Goal: Communication & Community: Answer question/provide support

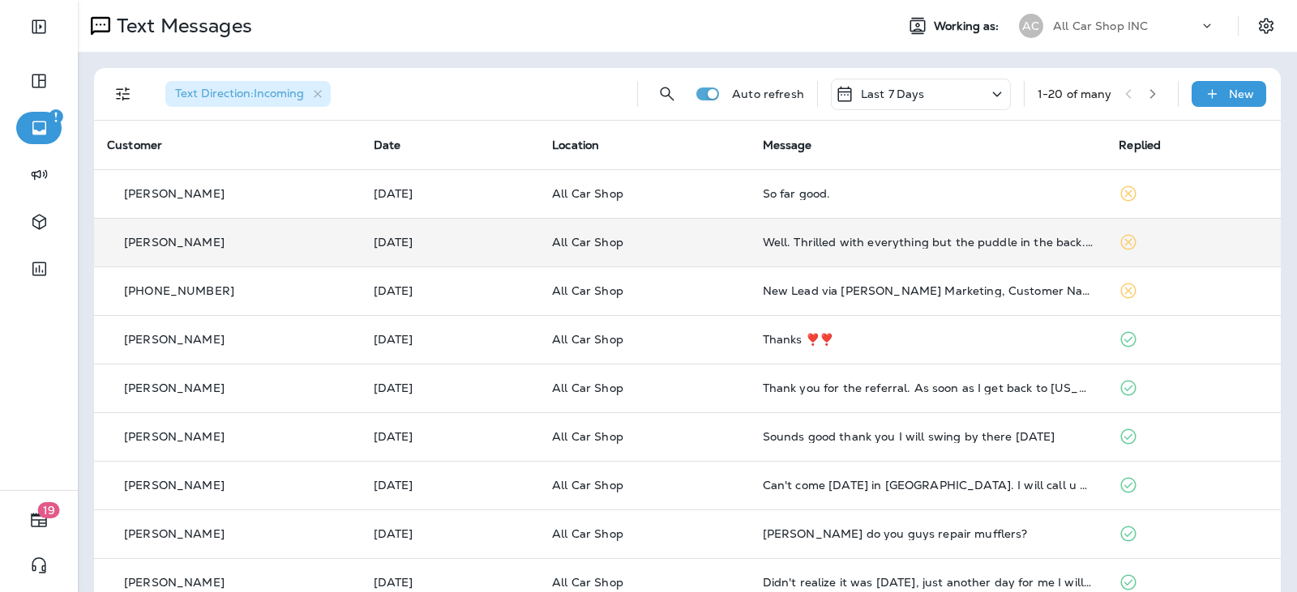
click at [742, 255] on td "All Car Shop" at bounding box center [644, 242] width 210 height 49
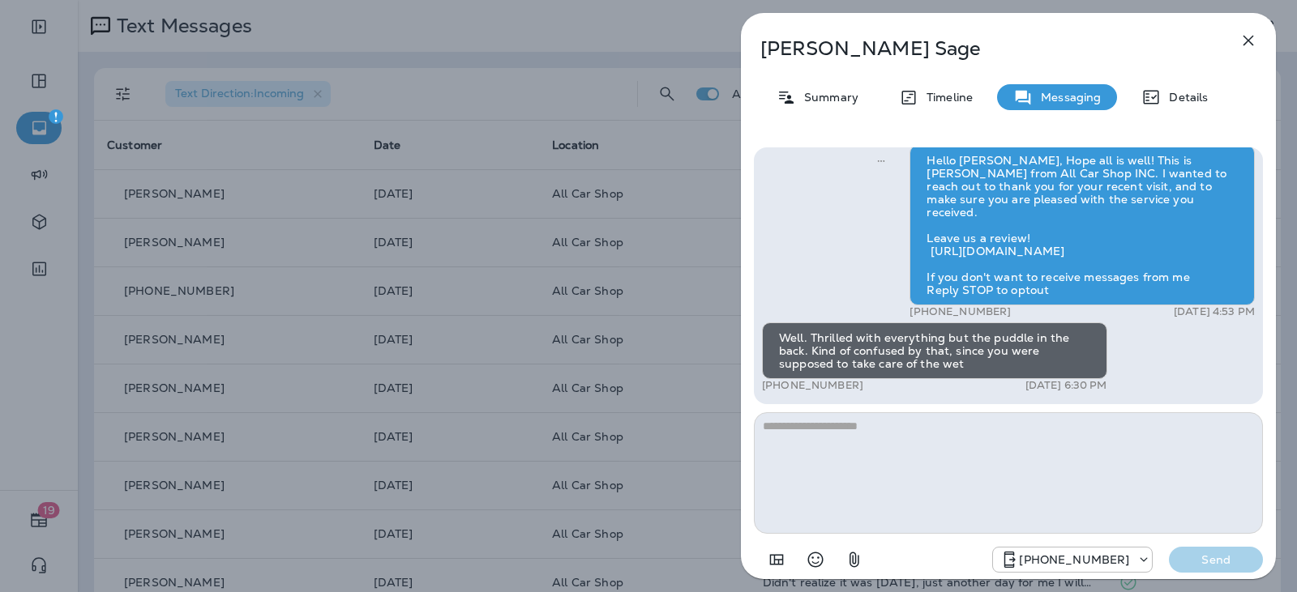
click at [932, 429] on textarea at bounding box center [1008, 473] width 509 height 122
click at [933, 429] on textarea at bounding box center [1008, 473] width 509 height 122
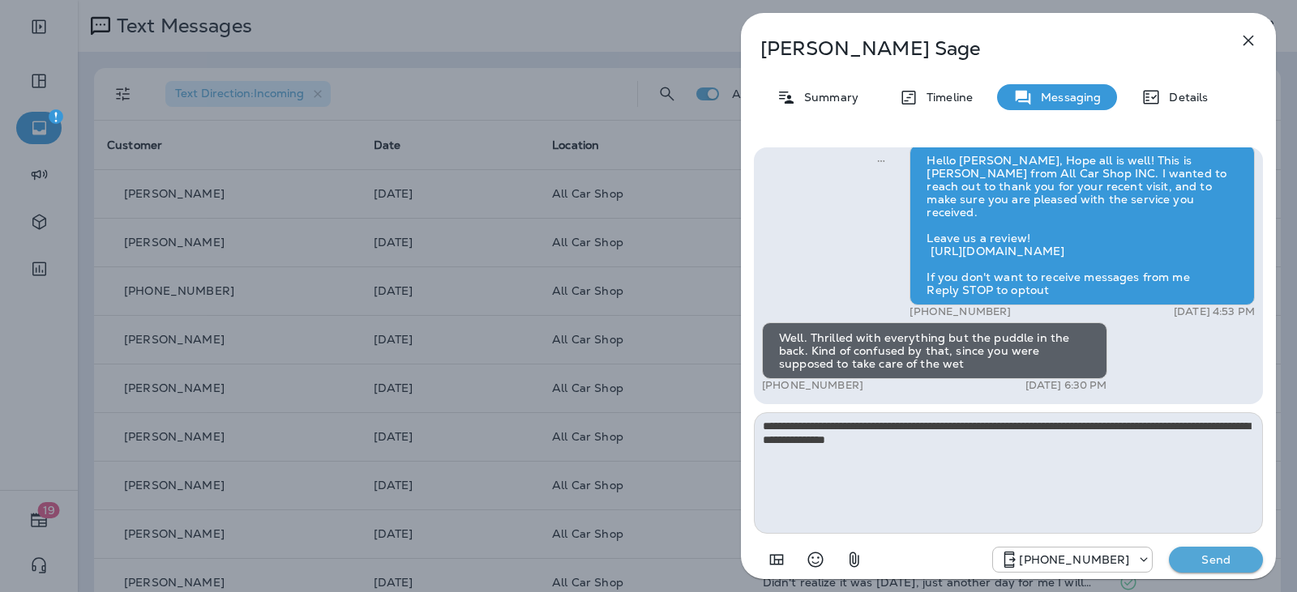
type textarea "**********"
click at [1203, 549] on button "Send" at bounding box center [1215, 560] width 94 height 26
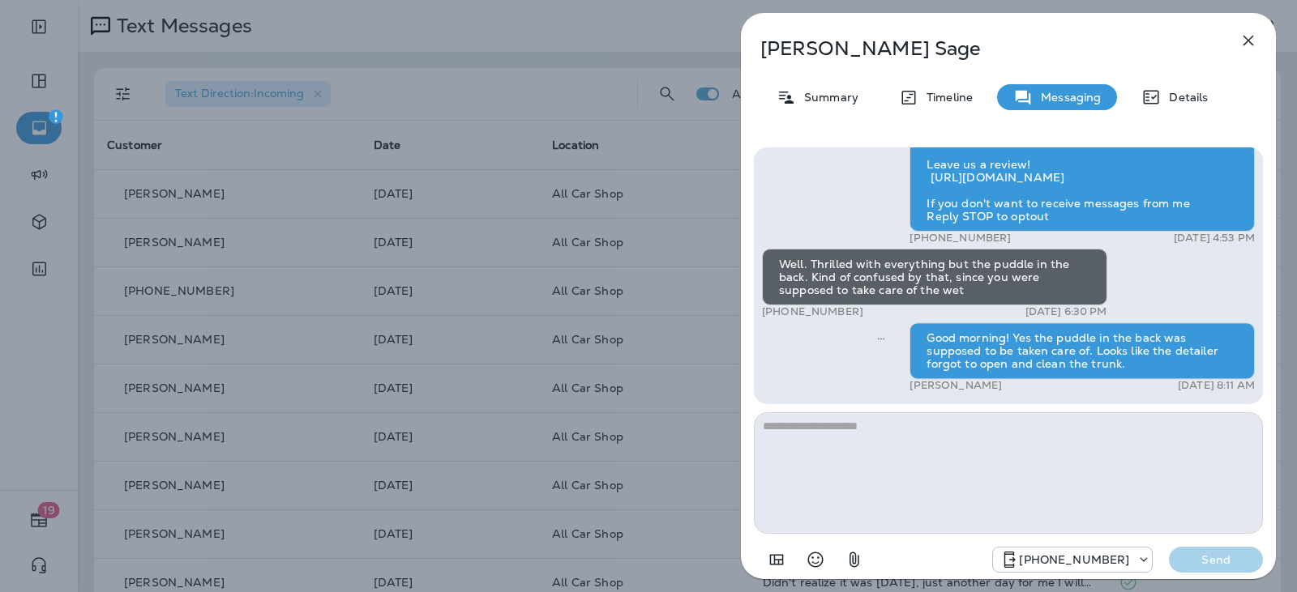
click at [1237, 36] on button "button" at bounding box center [1248, 40] width 32 height 32
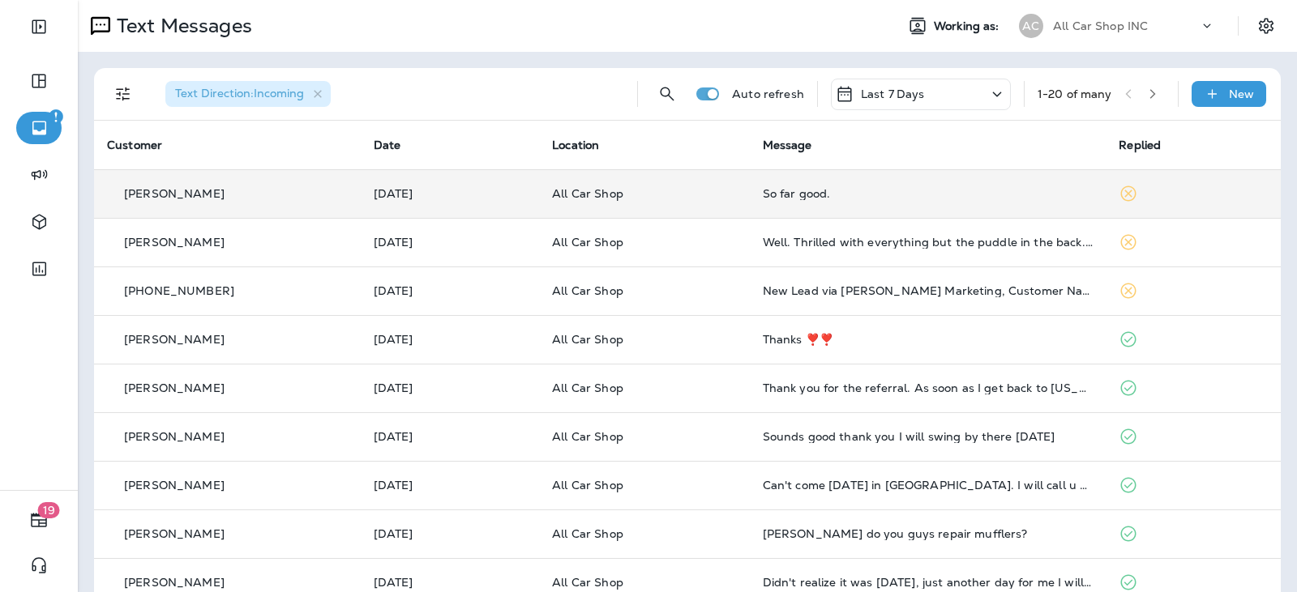
click at [743, 194] on td "All Car Shop" at bounding box center [644, 193] width 210 height 49
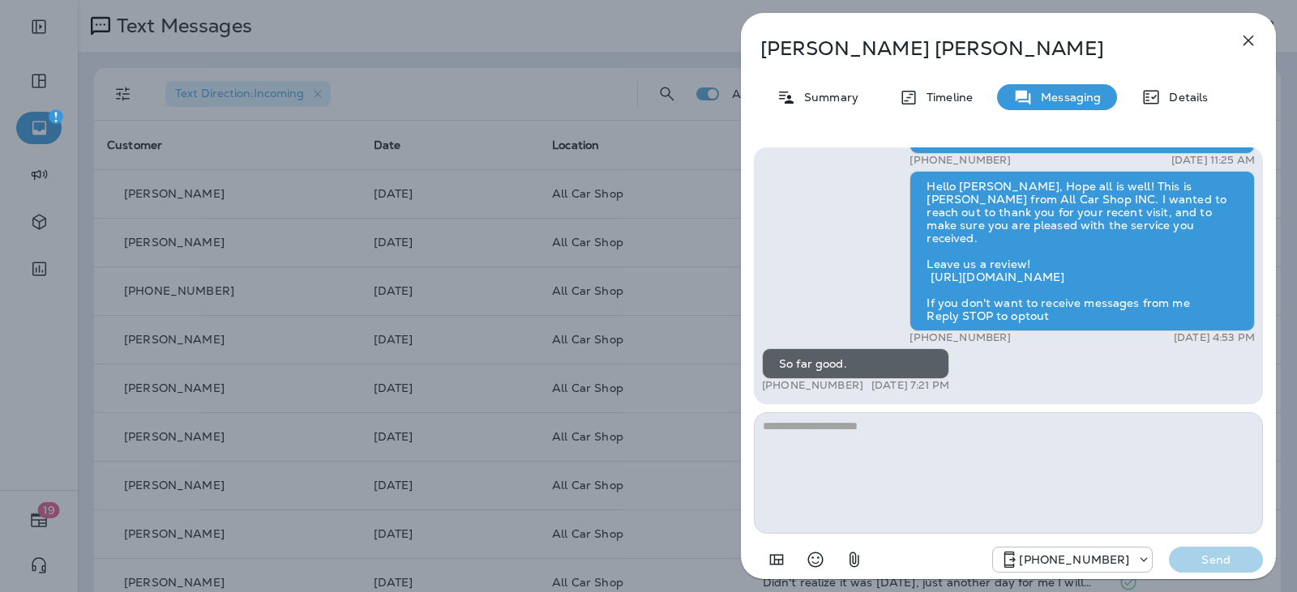
click at [898, 431] on textarea at bounding box center [1008, 473] width 509 height 122
type textarea "**********"
click at [1221, 544] on div "[PHONE_NUMBER] Send" at bounding box center [1008, 555] width 509 height 42
drag, startPoint x: 1222, startPoint y: 551, endPoint x: 1146, endPoint y: 374, distance: 193.1
click at [1222, 552] on button "Send" at bounding box center [1215, 560] width 94 height 26
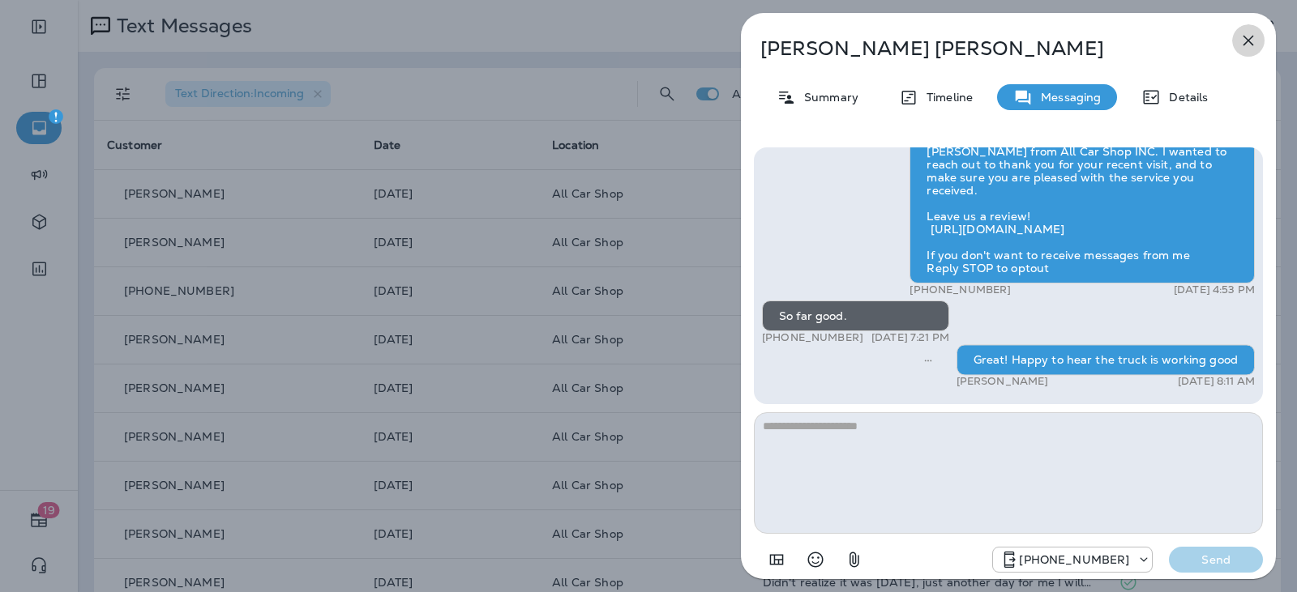
click at [1252, 38] on icon "button" at bounding box center [1247, 40] width 19 height 19
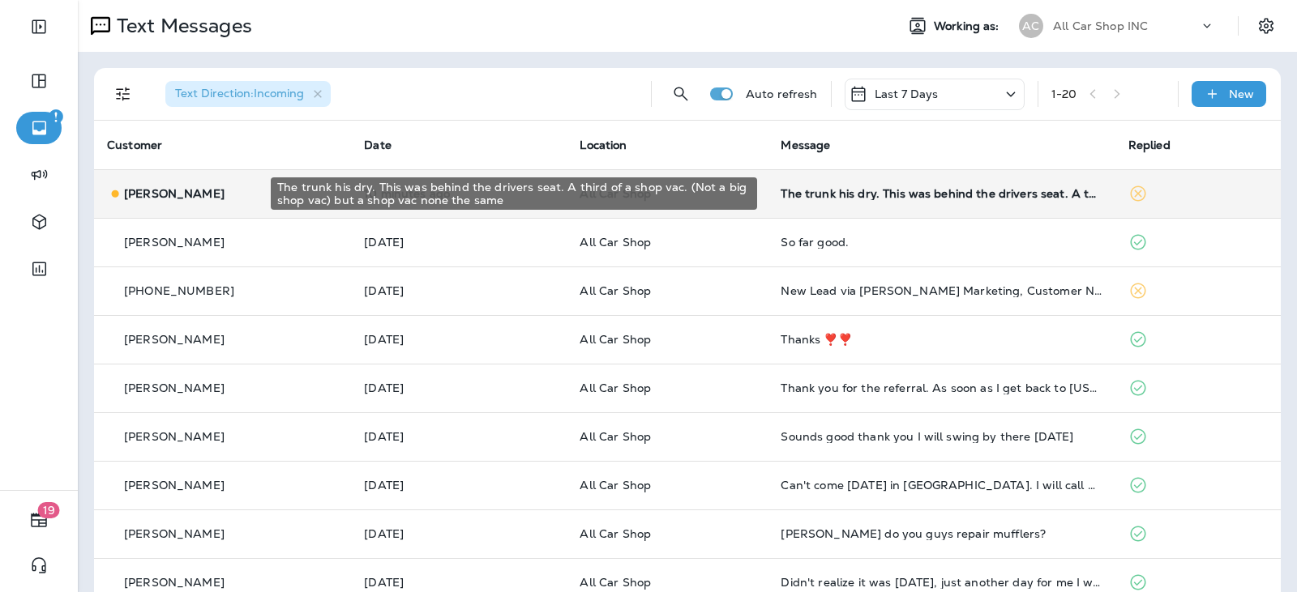
click at [956, 199] on div "The trunk his dry. This was behind the drivers seat. A third of a shop vac. (No…" at bounding box center [940, 193] width 321 height 13
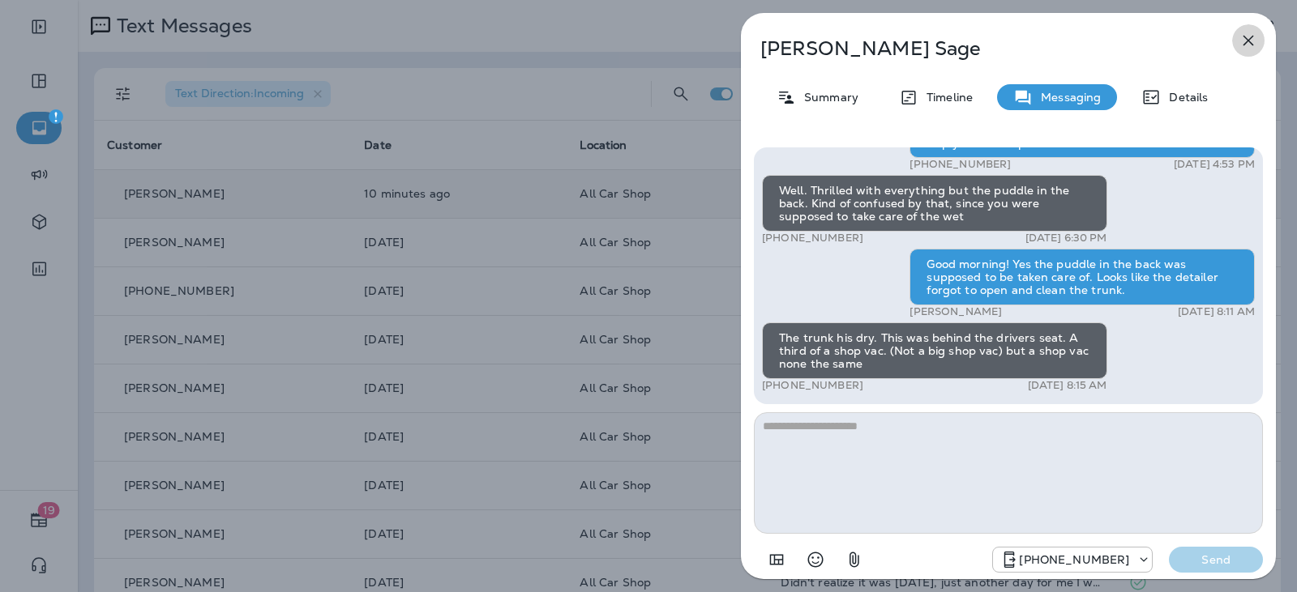
click at [1247, 35] on icon "button" at bounding box center [1247, 40] width 19 height 19
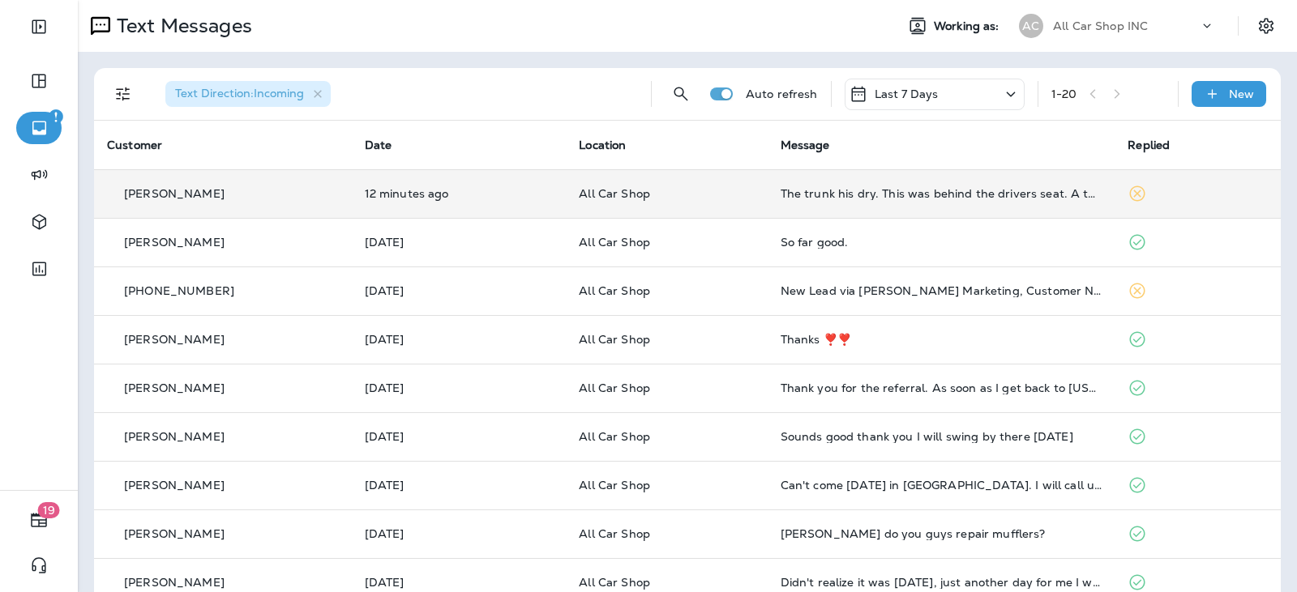
click at [733, 199] on p "All Car Shop" at bounding box center [666, 193] width 175 height 13
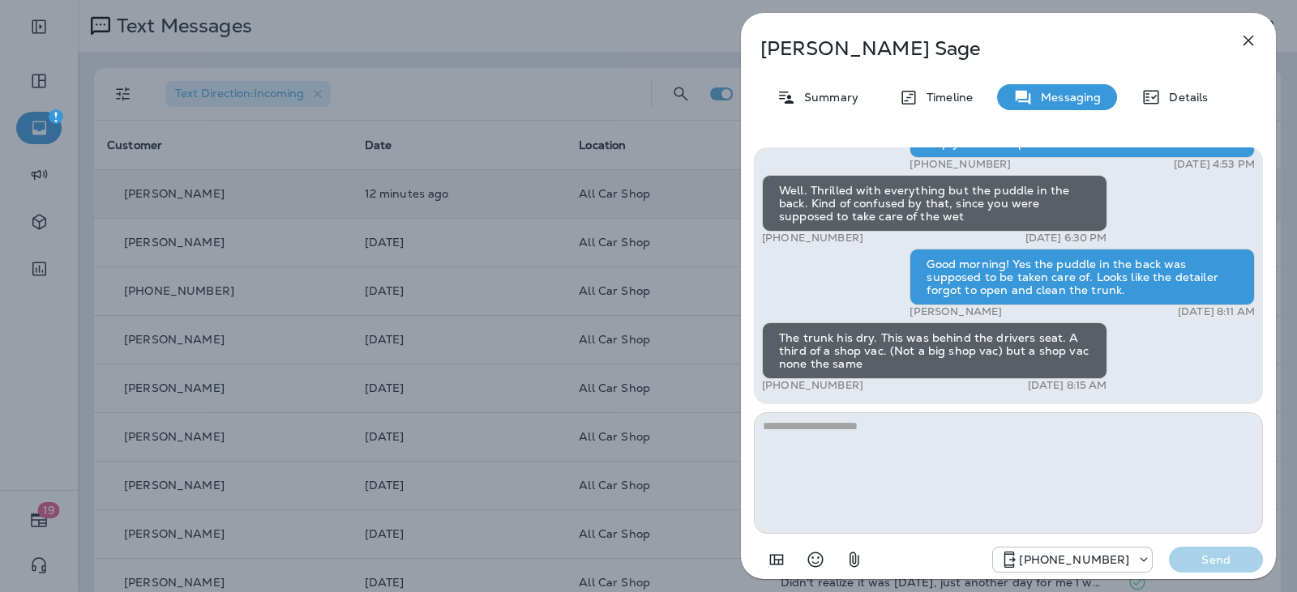
click at [818, 439] on textarea at bounding box center [1008, 473] width 509 height 122
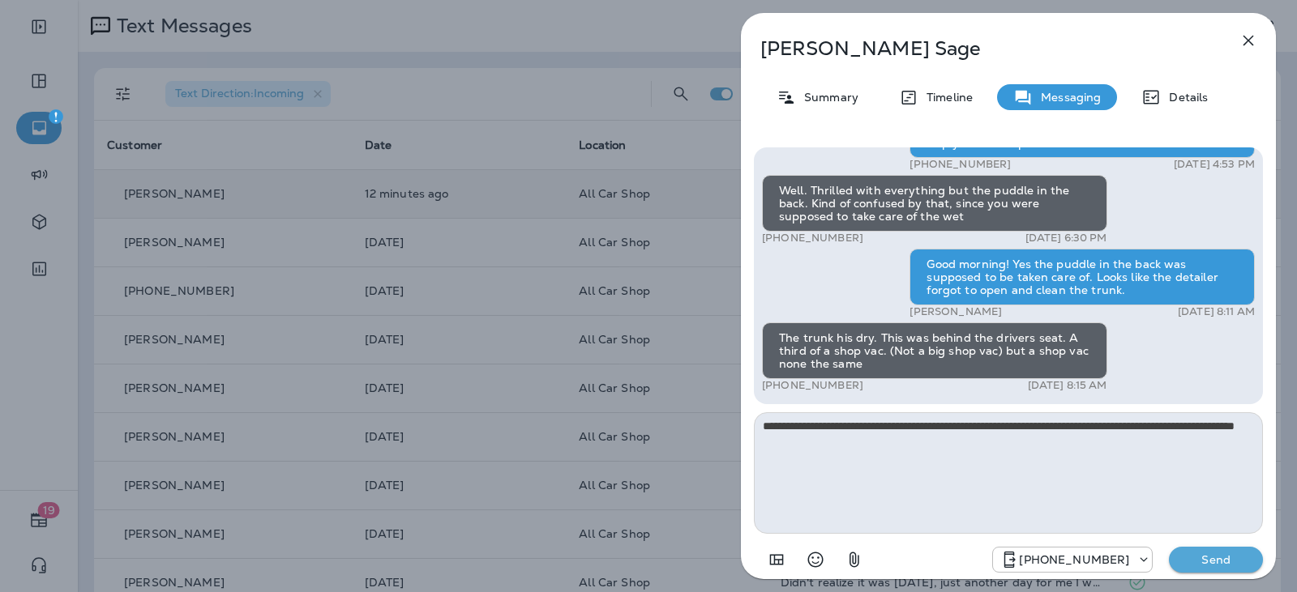
type textarea "**********"
click at [1211, 551] on button "Send" at bounding box center [1215, 560] width 94 height 26
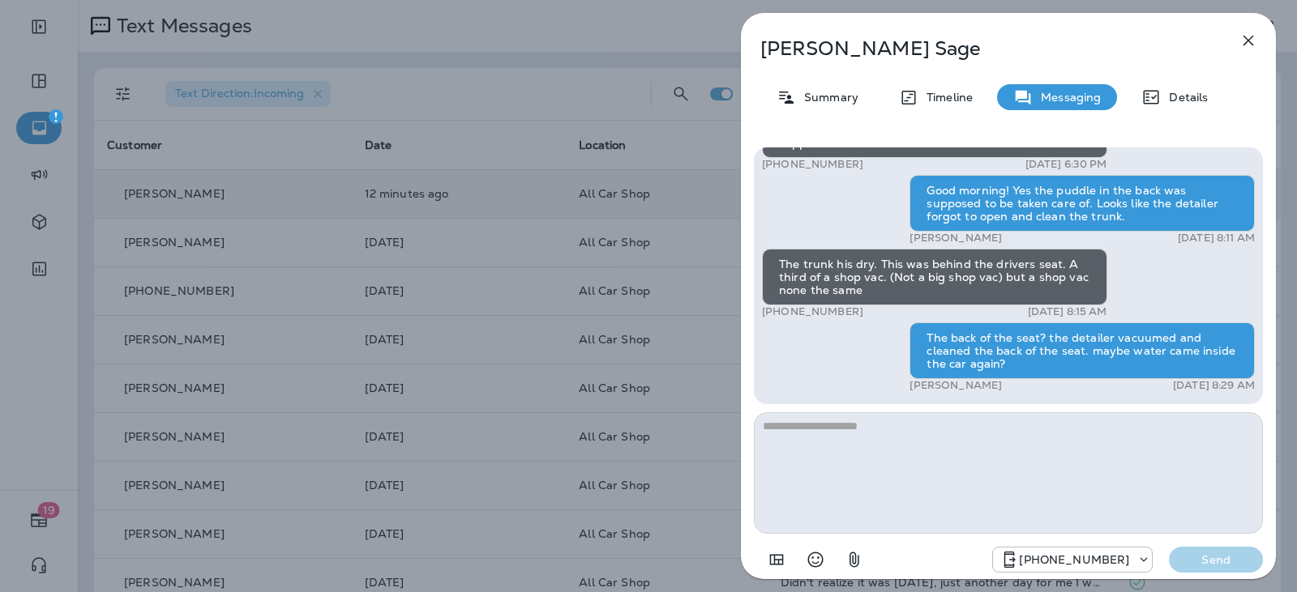
click at [1239, 46] on icon "button" at bounding box center [1247, 40] width 19 height 19
